Goal: Task Accomplishment & Management: Manage account settings

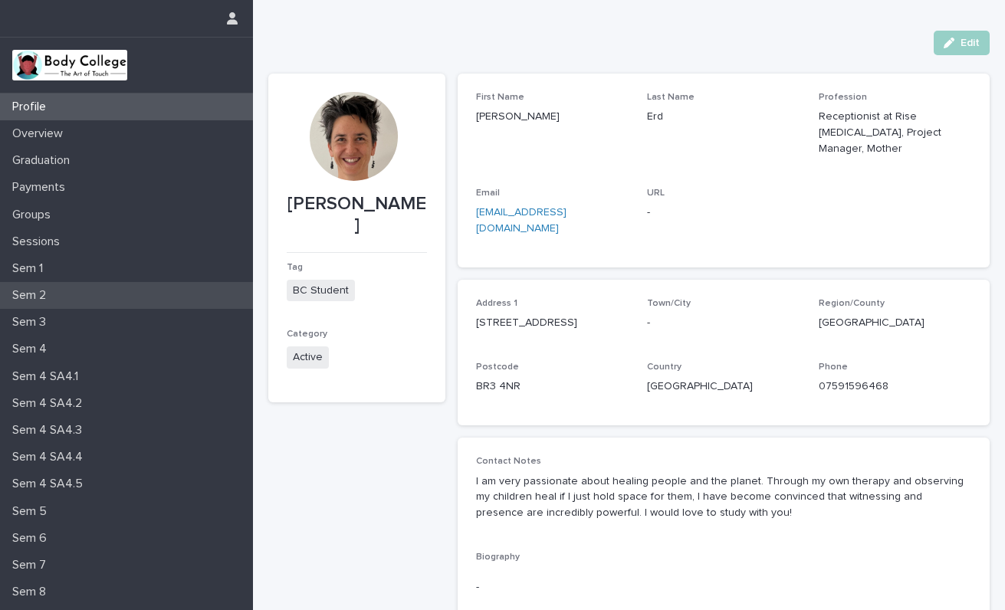
click at [48, 295] on p "Sem 2" at bounding box center [32, 295] width 52 height 15
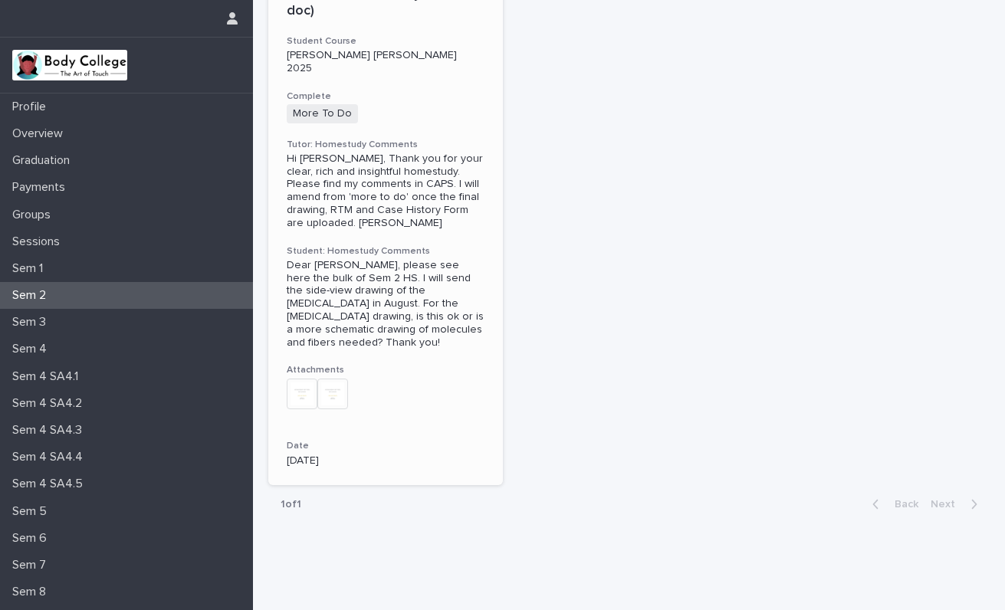
scroll to position [130, 0]
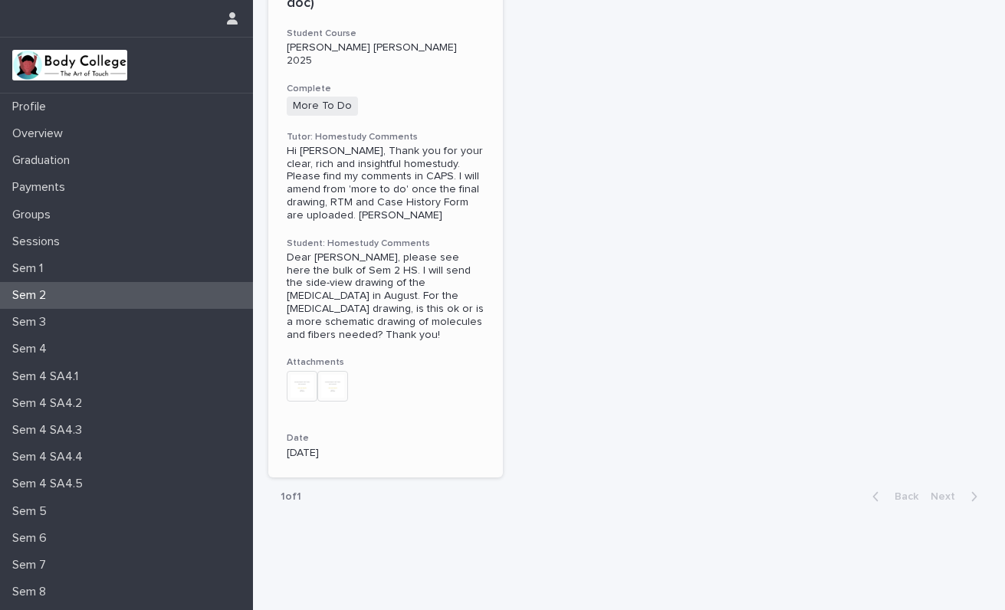
click at [387, 163] on div "Hi Melanie, Thank you for your clear, rich and insightful homestudy. Please fin…" at bounding box center [386, 183] width 198 height 77
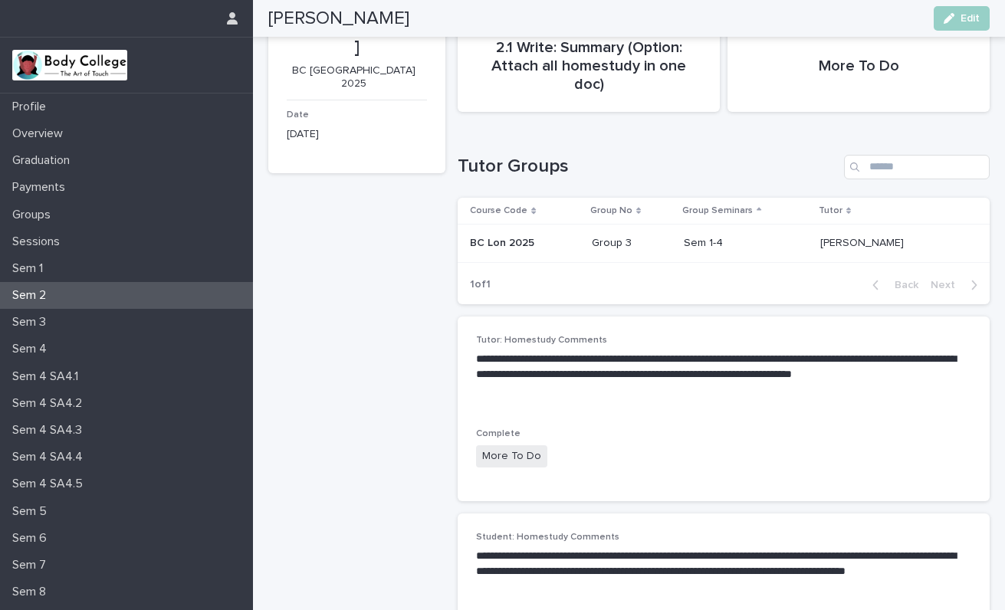
scroll to position [188, 0]
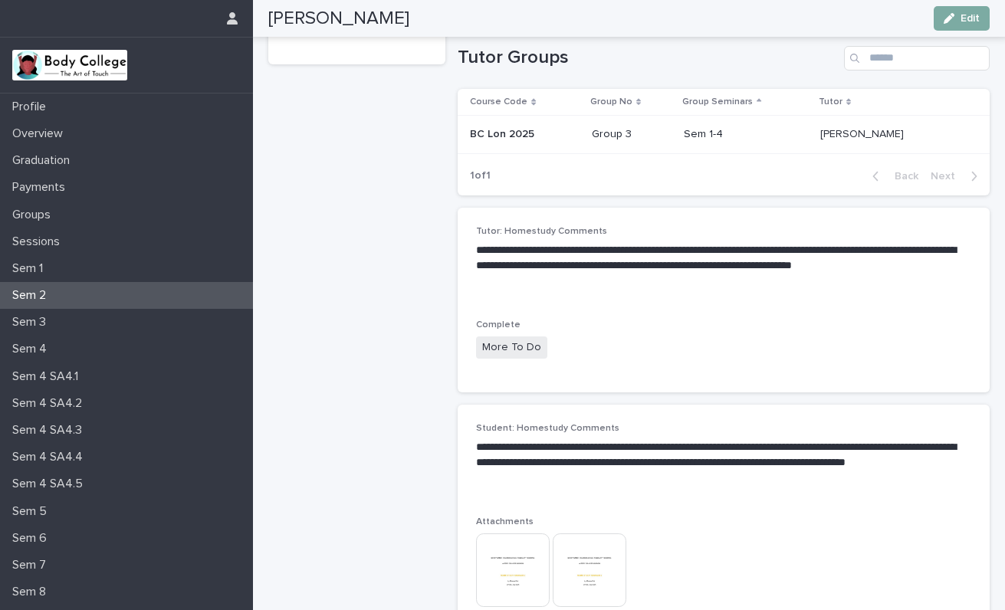
click at [966, 12] on button "Edit" at bounding box center [962, 18] width 56 height 25
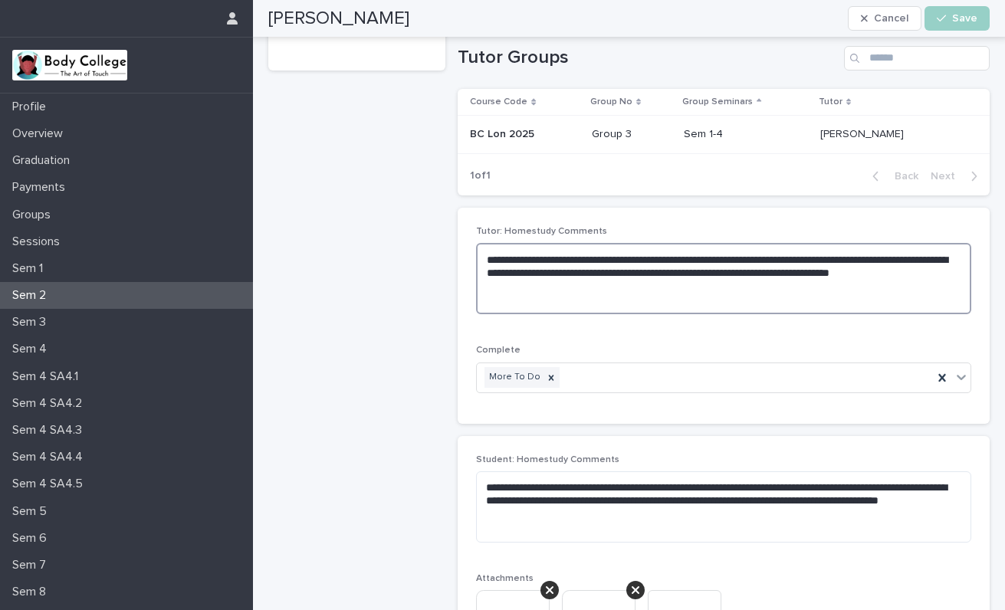
click at [535, 267] on textarea "**********" at bounding box center [723, 278] width 495 height 71
type textarea "**********"
click at [967, 22] on span "Save" at bounding box center [964, 18] width 25 height 11
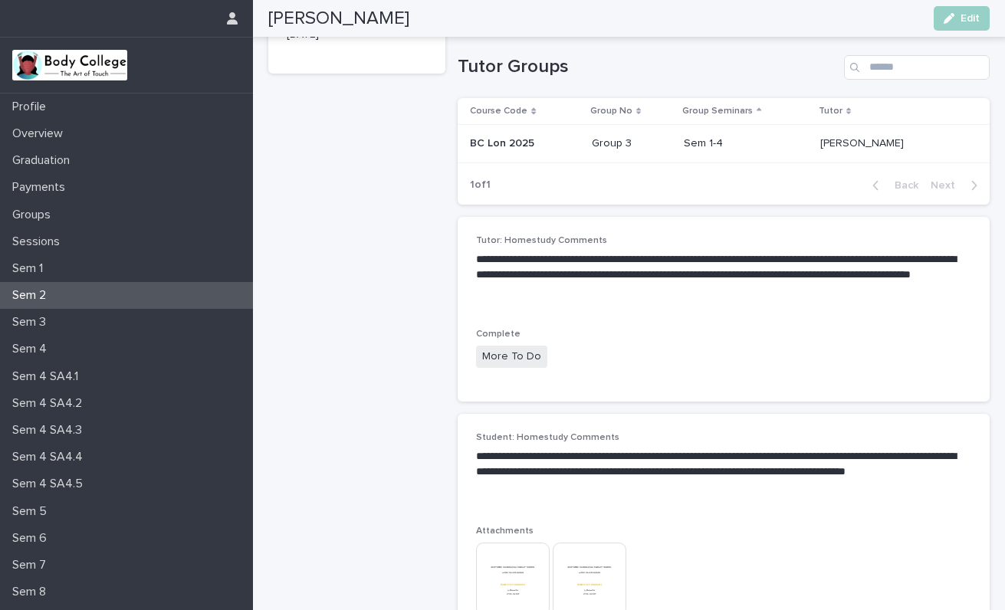
scroll to position [0, 0]
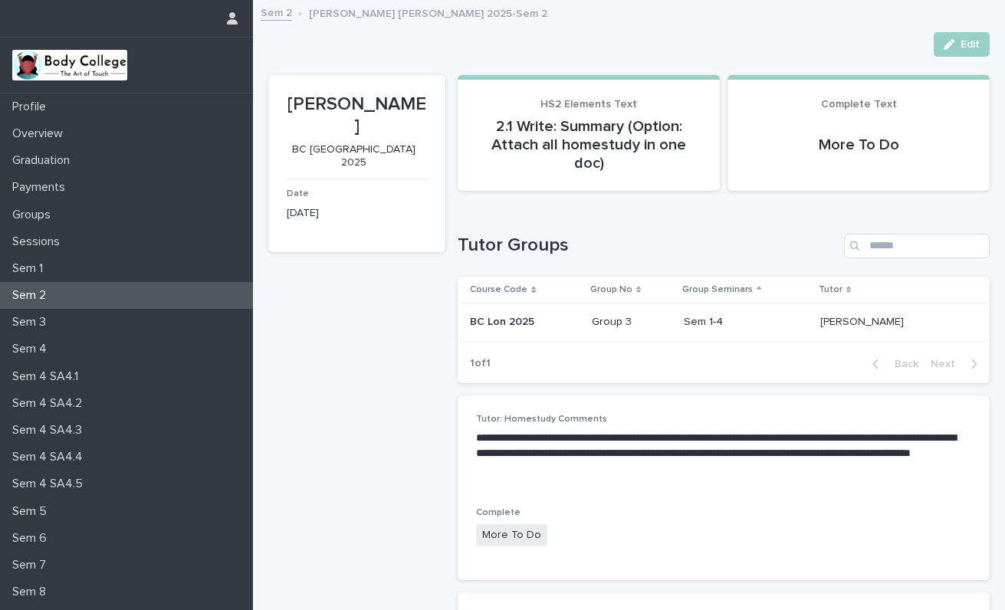
click at [54, 293] on p "Sem 2" at bounding box center [32, 295] width 52 height 15
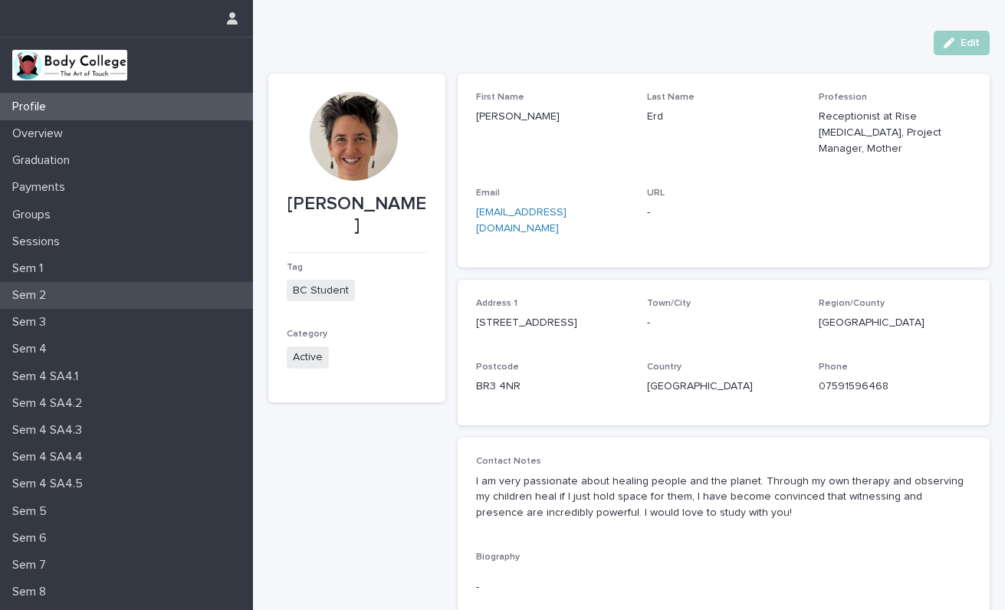
click at [61, 300] on div "Sem 2" at bounding box center [126, 295] width 253 height 27
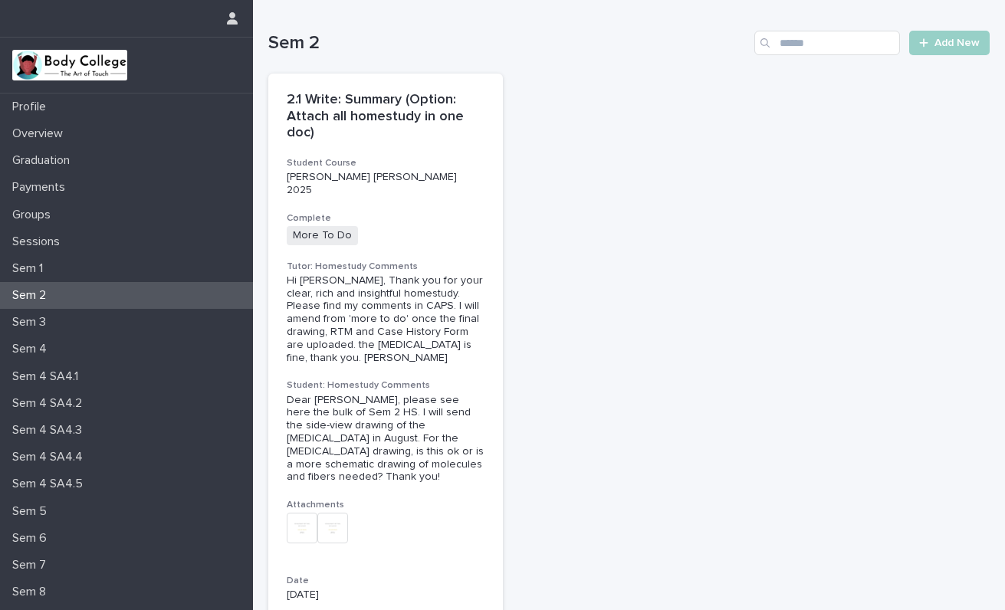
scroll to position [130, 0]
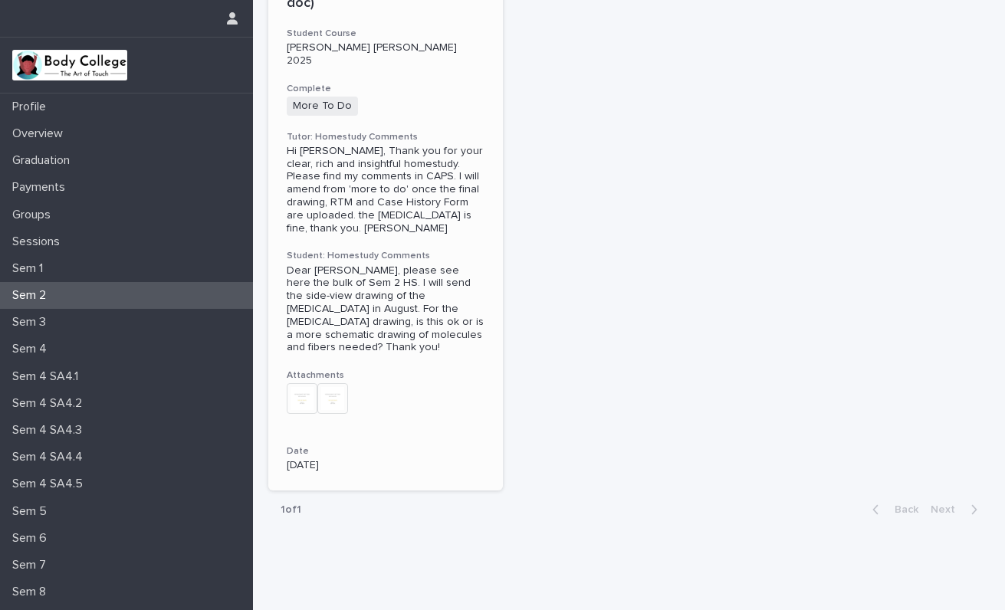
click at [331, 383] on img at bounding box center [332, 398] width 31 height 31
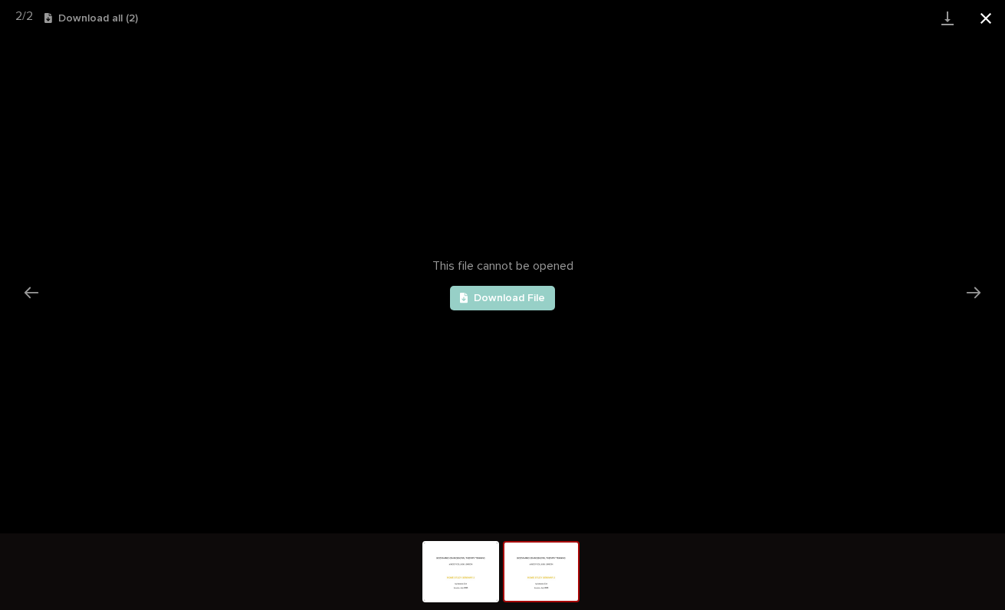
click at [988, 13] on button "Close gallery" at bounding box center [986, 18] width 38 height 36
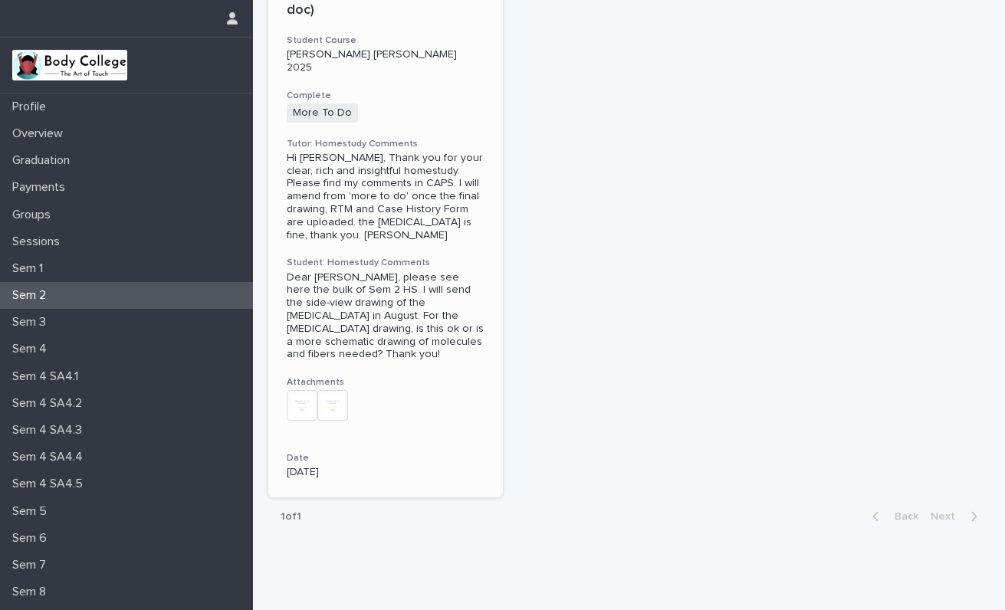
scroll to position [117, 0]
